Goal: Find specific page/section

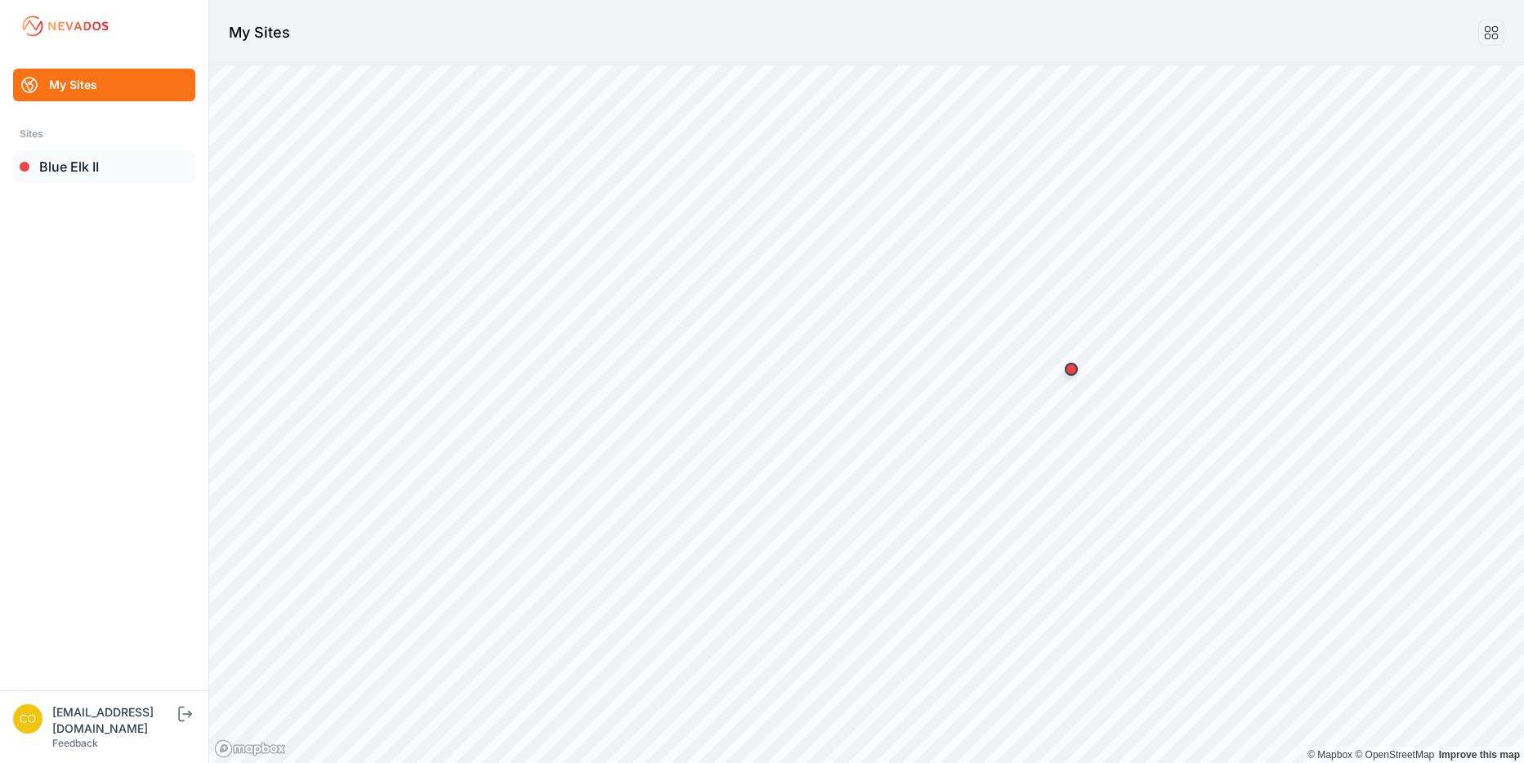
click at [94, 159] on link "Blue Elk II" at bounding box center [104, 166] width 182 height 33
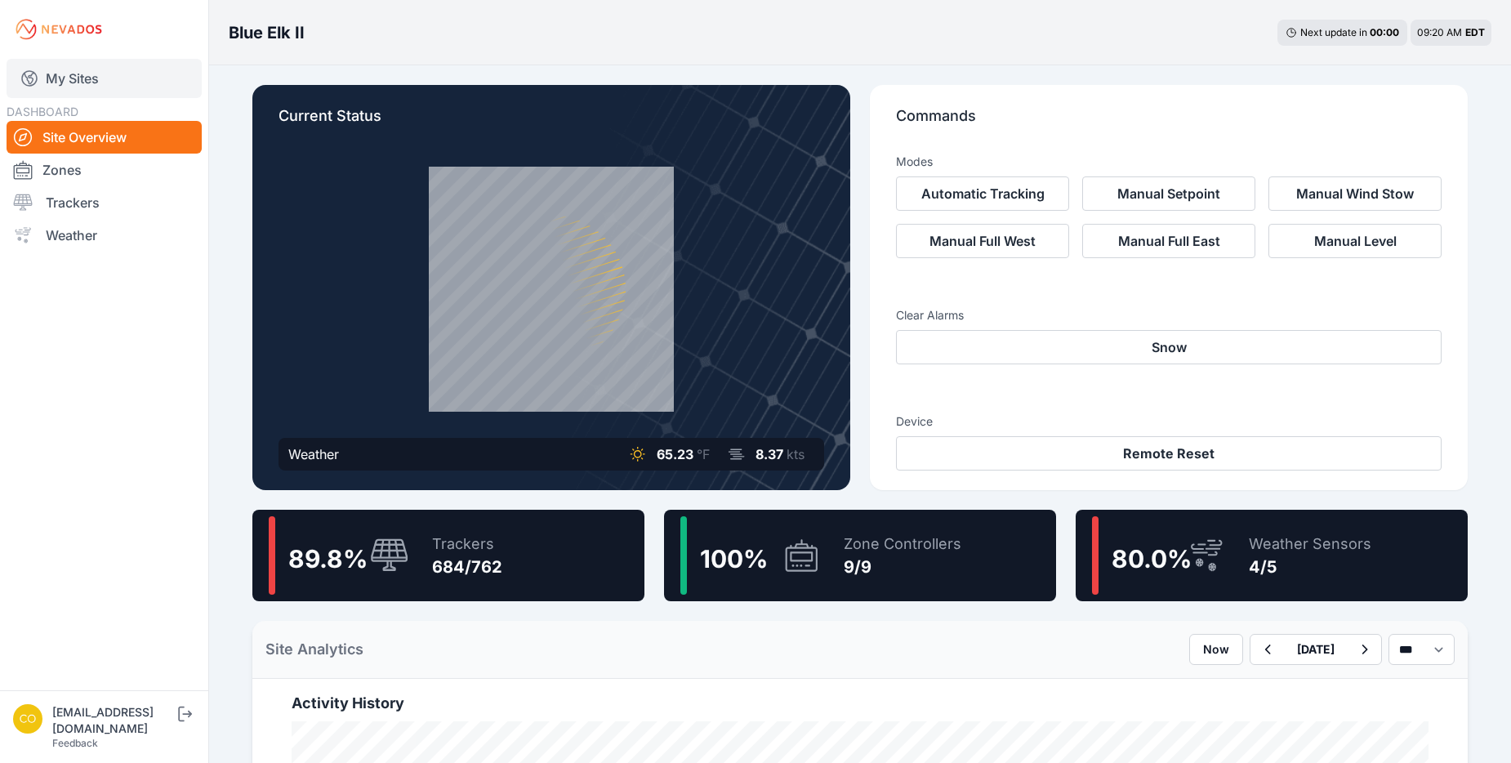
click at [91, 63] on link "My Sites" at bounding box center [104, 78] width 195 height 39
